Goal: Task Accomplishment & Management: Use online tool/utility

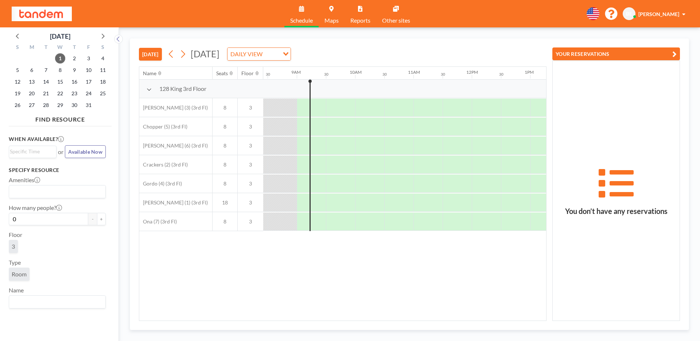
scroll to position [0, 496]
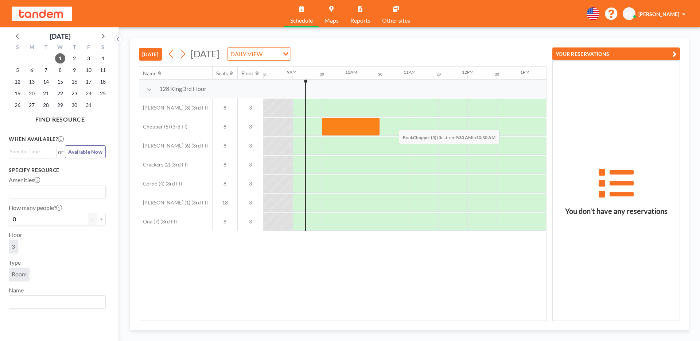
drag, startPoint x: 333, startPoint y: 129, endPoint x: 393, endPoint y: 124, distance: 60.4
click at [393, 124] on div at bounding box center [467, 126] width 1401 height 19
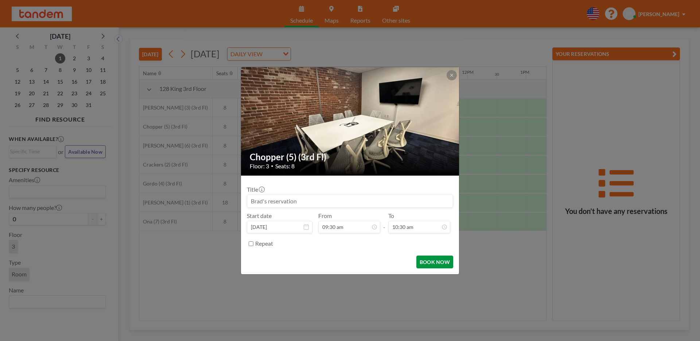
click at [420, 263] on button "BOOK NOW" at bounding box center [435, 261] width 37 height 13
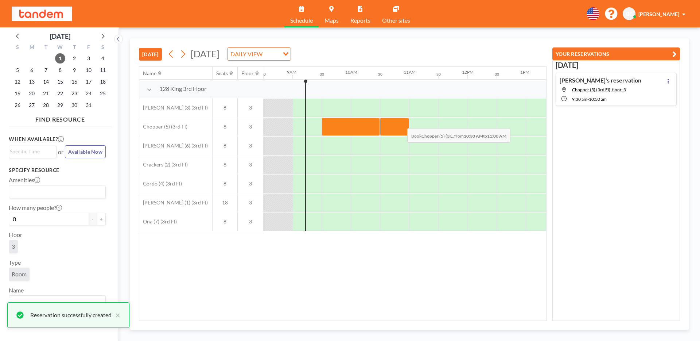
drag, startPoint x: 402, startPoint y: 123, endPoint x: 443, endPoint y: 126, distance: 41.4
click at [443, 126] on div at bounding box center [467, 126] width 1401 height 19
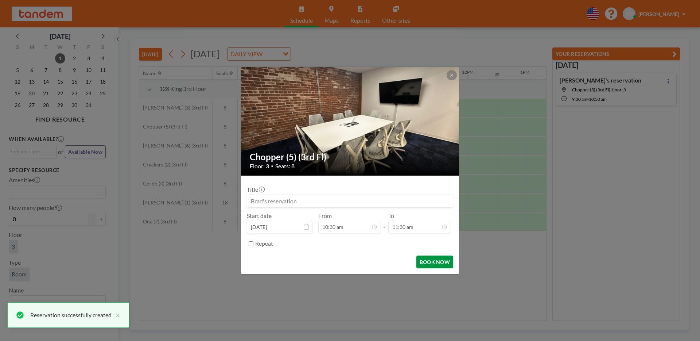
scroll to position [299, 0]
click at [423, 260] on button "BOOK NOW" at bounding box center [435, 261] width 37 height 13
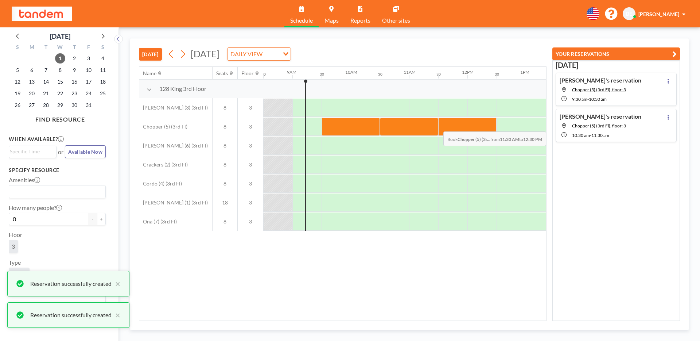
drag, startPoint x: 439, startPoint y: 127, endPoint x: 513, endPoint y: 126, distance: 74.1
click at [513, 126] on div at bounding box center [467, 126] width 1401 height 19
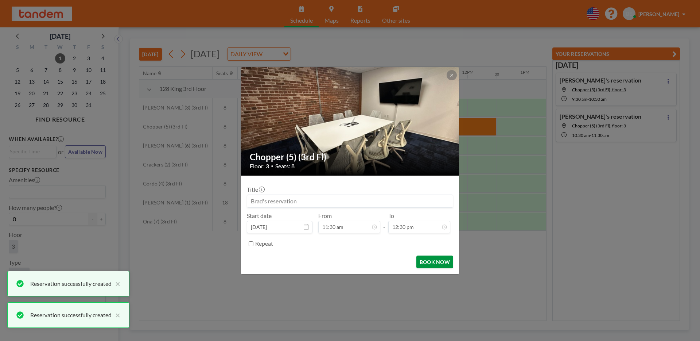
click at [426, 262] on button "BOOK NOW" at bounding box center [435, 261] width 37 height 13
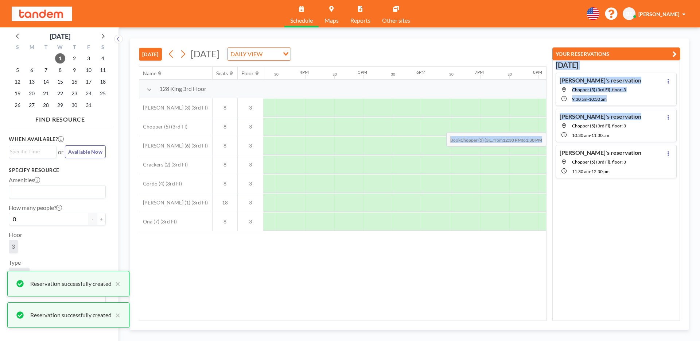
drag, startPoint x: 511, startPoint y: 125, endPoint x: 566, endPoint y: 127, distance: 54.7
click at [551, 127] on div "[DATE] [DATE] DAILY VIEW Loading... Name Seats Floor 12AM 30 1AM 30 2AM 30 3AM …" at bounding box center [410, 183] width 560 height 291
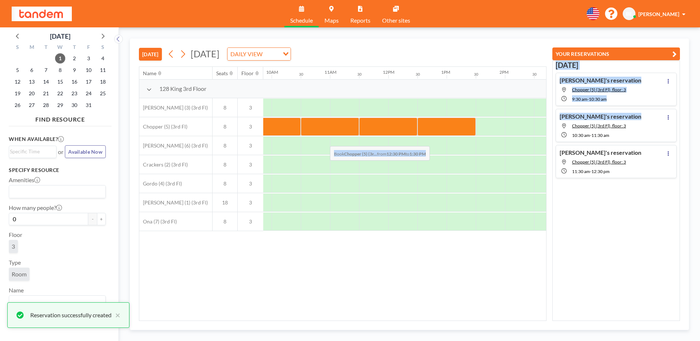
scroll to position [0, 580]
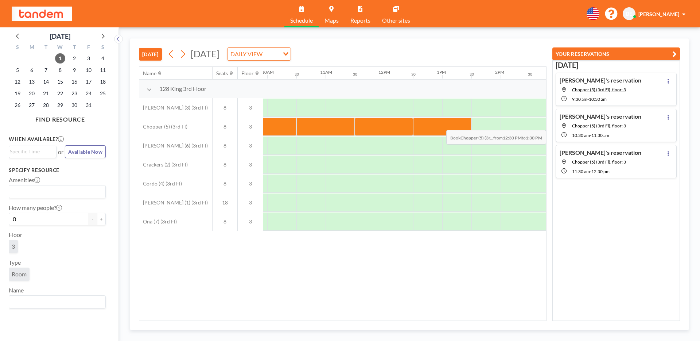
click at [459, 124] on div at bounding box center [442, 126] width 58 height 18
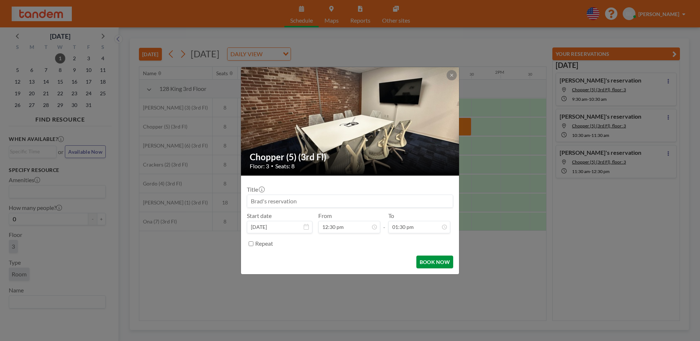
click at [443, 263] on button "BOOK NOW" at bounding box center [435, 261] width 37 height 13
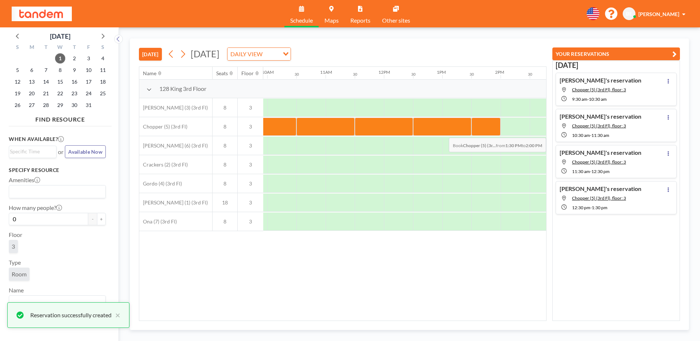
drag, startPoint x: 486, startPoint y: 132, endPoint x: 523, endPoint y: 132, distance: 37.2
click at [501, 132] on div at bounding box center [486, 126] width 29 height 18
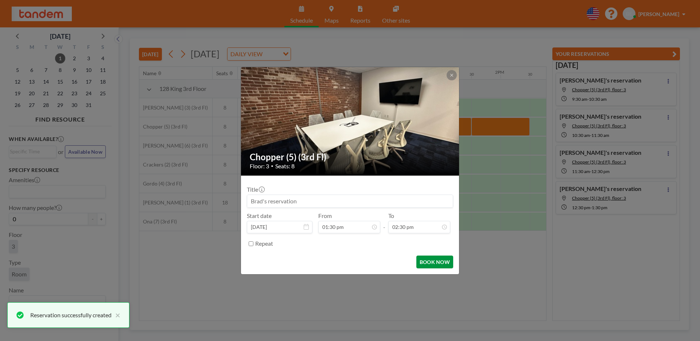
click at [435, 260] on button "BOOK NOW" at bounding box center [435, 261] width 37 height 13
